Goal: Information Seeking & Learning: Find specific fact

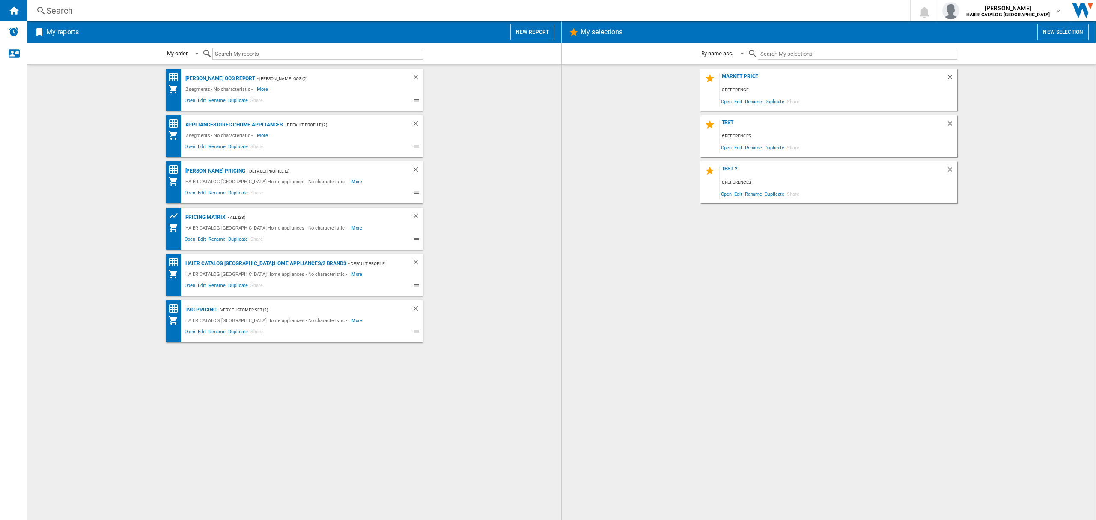
click at [60, 9] on div "Search" at bounding box center [467, 11] width 842 height 12
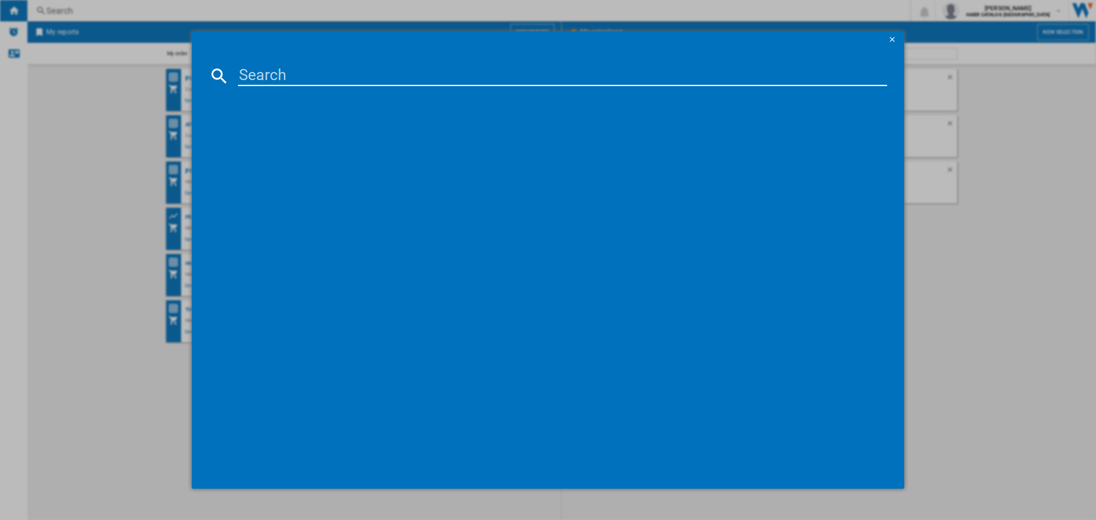
click at [276, 83] on input at bounding box center [562, 76] width 649 height 21
type input "34005727"
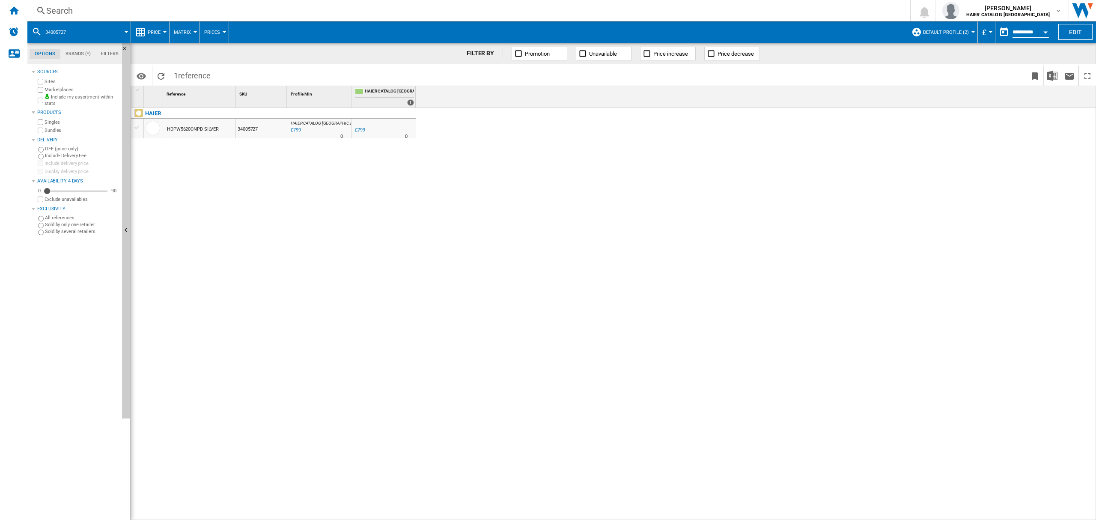
click at [939, 30] on span "Default profile (2)" at bounding box center [946, 33] width 46 height 6
click at [939, 69] on md-radio-button "ALL (28)" at bounding box center [955, 68] width 75 height 8
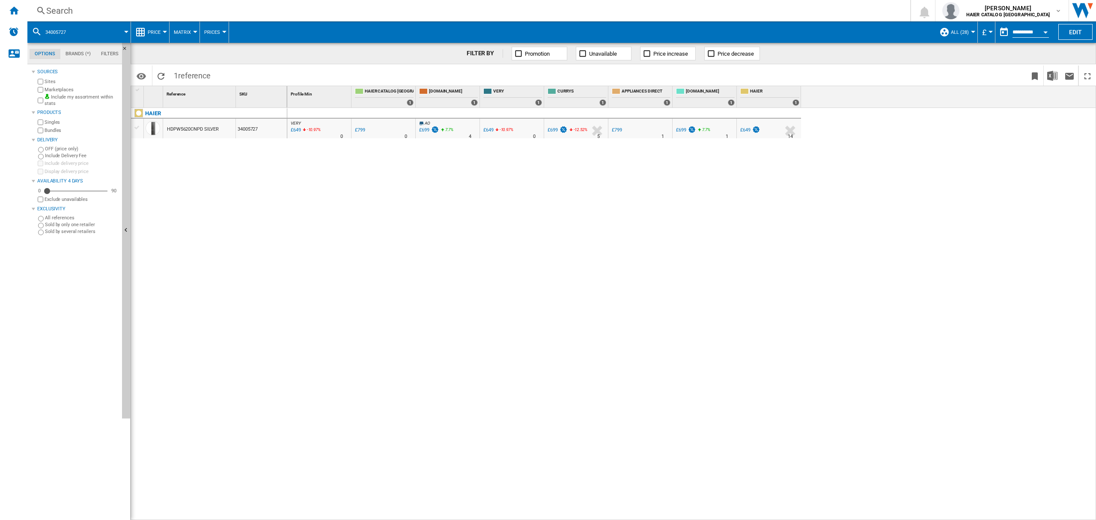
click at [294, 129] on div "£649" at bounding box center [296, 130] width 12 height 9
click at [249, 132] on div "34005727" at bounding box center [261, 129] width 51 height 20
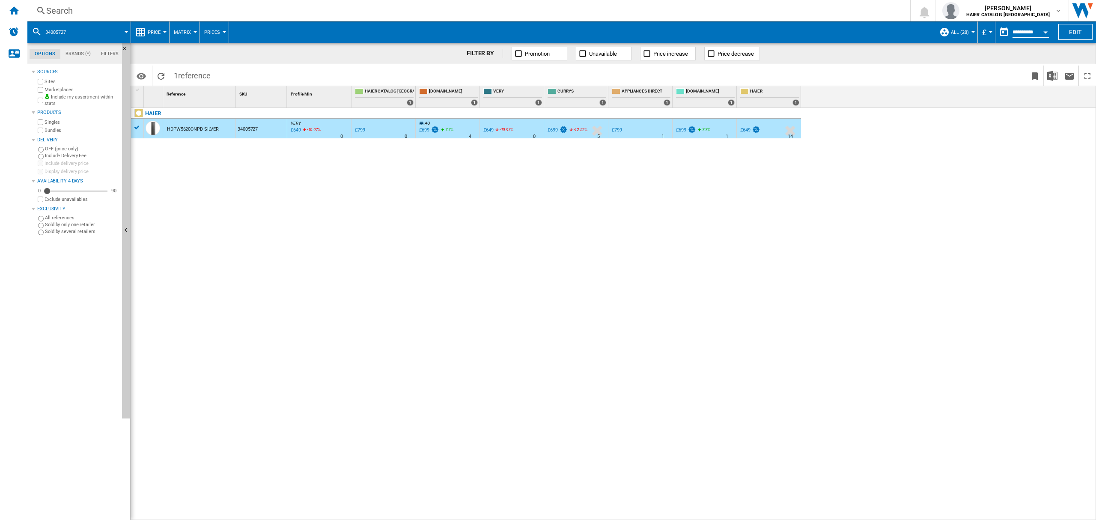
click at [249, 131] on div "34005727" at bounding box center [261, 129] width 51 height 20
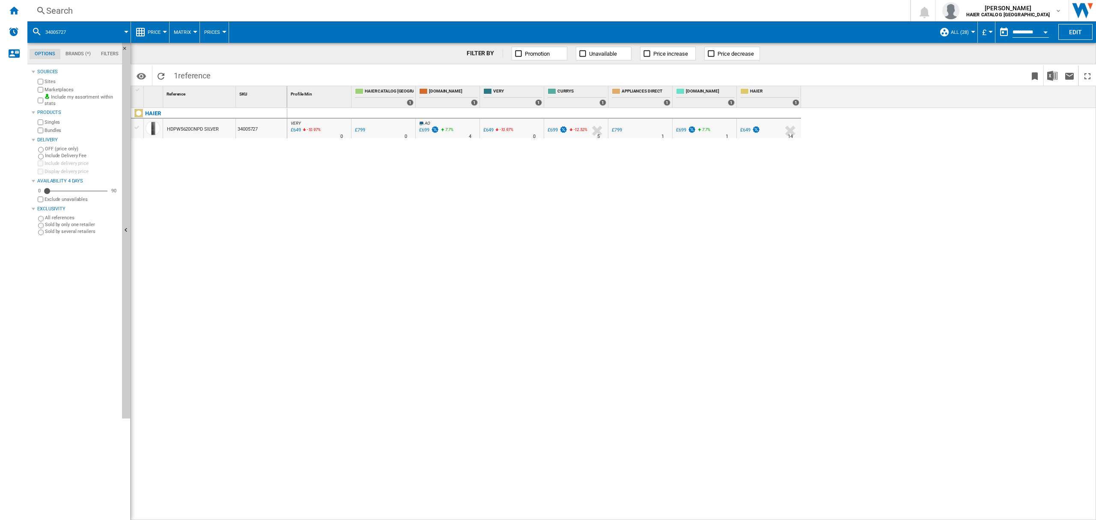
click at [748, 132] on div "£649" at bounding box center [746, 130] width 10 height 6
click at [746, 129] on div "£649" at bounding box center [746, 130] width 10 height 6
